Goal: Task Accomplishment & Management: Manage account settings

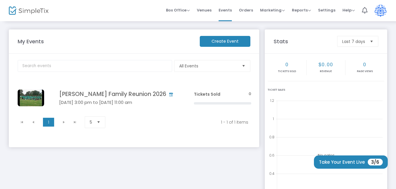
scroll to position [40, 0]
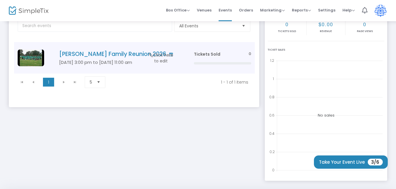
click at [78, 53] on h4 "[PERSON_NAME] Family Reunion 2026" at bounding box center [117, 54] width 117 height 7
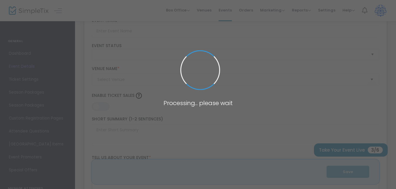
type input "[PERSON_NAME] Family Reunion 2026"
type textarea "[PERSON_NAME] Family Reunion 2026 Join us for an unforgettable gathering at the…"
type input "Buy Tickets"
type input "Double Tree by Hilton Sarasota/[GEOGRAPHIC_DATA]"
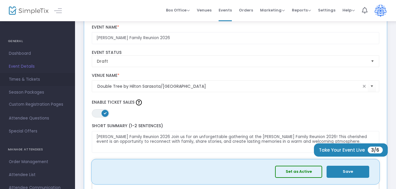
click at [18, 79] on span "Times & Tickets" at bounding box center [37, 80] width 57 height 8
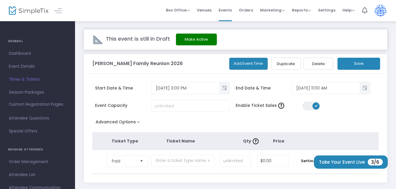
scroll to position [29, 0]
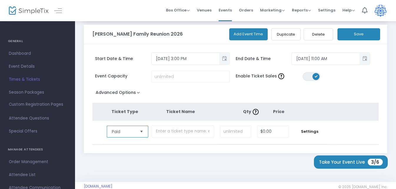
click at [121, 132] on span "Paid" at bounding box center [124, 131] width 24 height 6
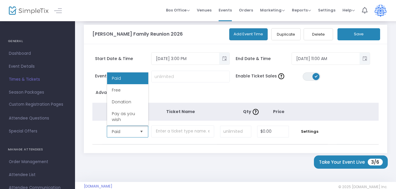
click at [121, 131] on span "Paid" at bounding box center [124, 131] width 24 height 6
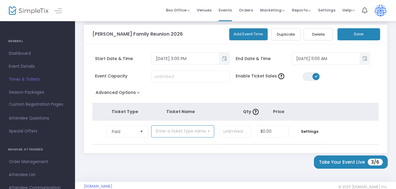
click at [162, 132] on input "text" at bounding box center [182, 131] width 63 height 12
click at [122, 127] on span "Paid" at bounding box center [123, 131] width 28 height 11
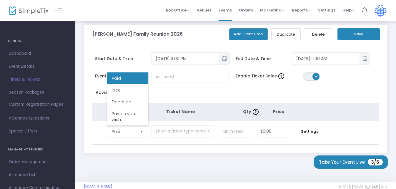
click at [110, 49] on div "Start Date & Time [DATE] 3:00 PM End Date & Time [DATE] 11:00 AM Event Capacity…" at bounding box center [235, 98] width 303 height 109
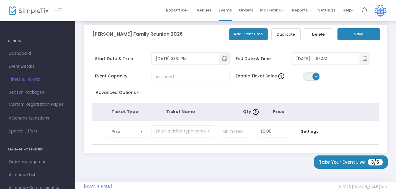
scroll to position [40, 0]
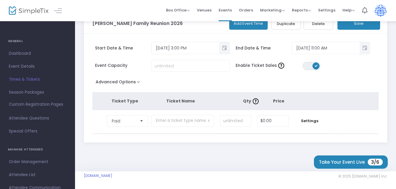
click at [136, 83] on button "Advanced Options" at bounding box center [118, 83] width 53 height 11
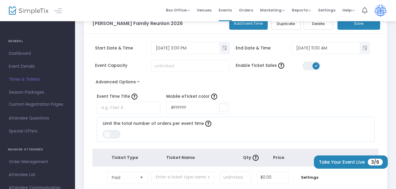
click at [29, 79] on span "Times & Tickets" at bounding box center [37, 80] width 57 height 8
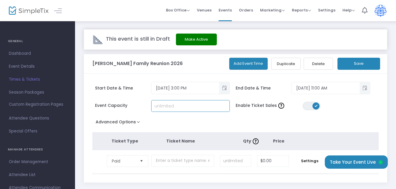
click at [183, 105] on input at bounding box center [190, 105] width 78 height 11
type input "100"
click at [347, 65] on button "Save" at bounding box center [358, 64] width 43 height 12
click at [250, 66] on button "Add Event Time" at bounding box center [248, 64] width 39 height 12
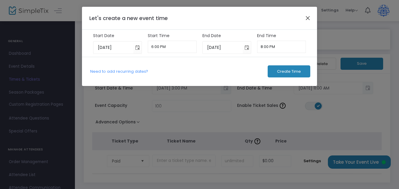
click at [307, 17] on button "Close" at bounding box center [308, 18] width 8 height 8
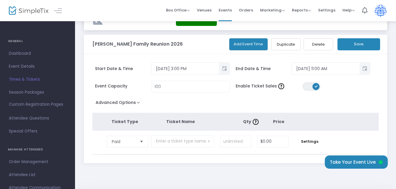
scroll to position [29, 0]
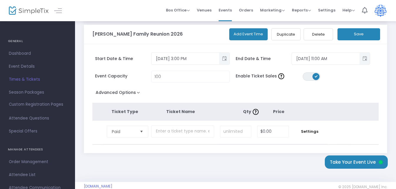
click at [121, 111] on span "Ticket Type" at bounding box center [124, 111] width 27 height 6
click at [142, 131] on span "Select" at bounding box center [142, 131] width 10 height 10
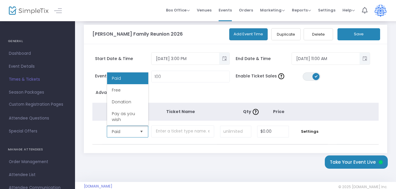
click at [142, 131] on span "Select" at bounding box center [142, 131] width 10 height 10
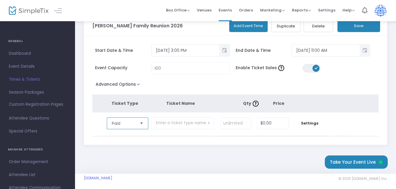
scroll to position [40, 0]
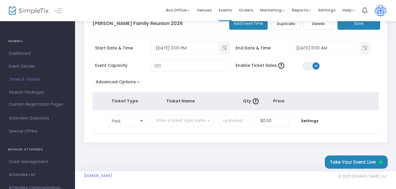
click at [135, 82] on button "Advanced Options" at bounding box center [118, 83] width 53 height 11
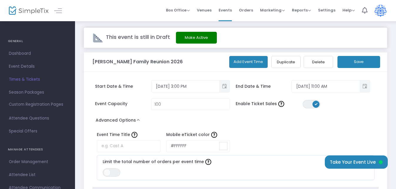
scroll to position [0, 0]
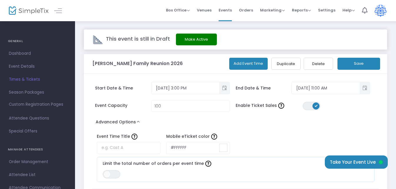
click at [137, 122] on button "Advanced Options" at bounding box center [118, 123] width 53 height 11
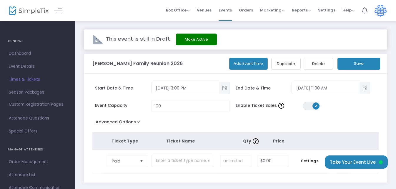
scroll to position [29, 0]
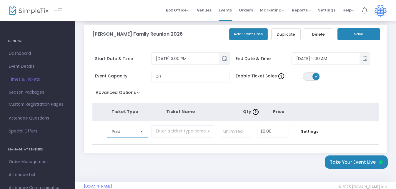
click at [128, 131] on span "Paid" at bounding box center [124, 131] width 24 height 6
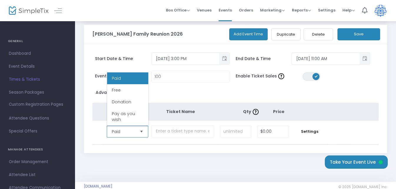
click at [128, 131] on span "Paid" at bounding box center [124, 131] width 24 height 6
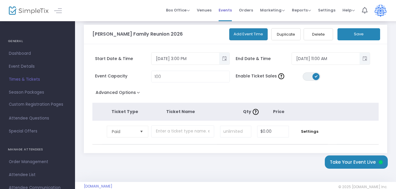
click at [230, 6] on span "Events" at bounding box center [224, 10] width 13 height 15
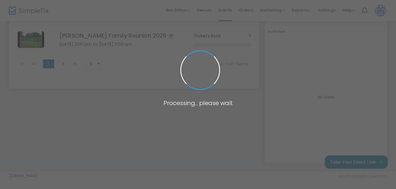
scroll to position [58, 0]
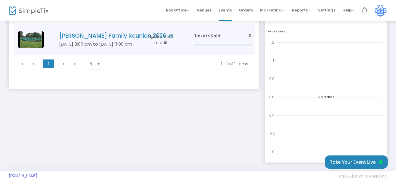
click at [120, 35] on h4 "[PERSON_NAME] Family Reunion 2026" at bounding box center [117, 35] width 117 height 7
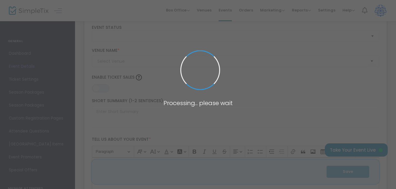
type input "[PERSON_NAME] Family Reunion 2026"
type textarea "[PERSON_NAME] Family Reunion 2026 Join us for an unforgettable gathering at the…"
type input "Buy Tickets"
type input "Double Tree by Hilton Sarasota/[GEOGRAPHIC_DATA]"
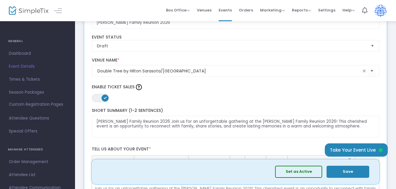
scroll to position [59, 0]
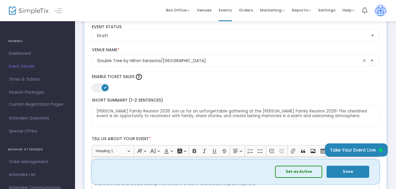
click at [103, 86] on span at bounding box center [104, 87] width 7 height 7
click at [103, 86] on span "ON OFF" at bounding box center [101, 87] width 18 height 8
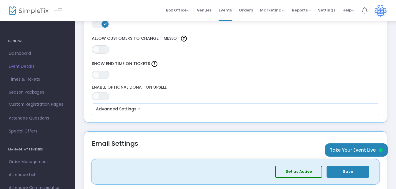
scroll to position [559, 0]
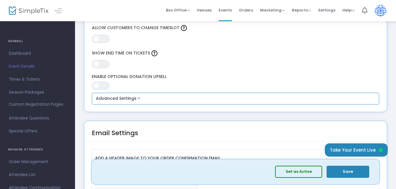
click at [139, 99] on button "Advanced Settings" at bounding box center [235, 98] width 283 height 7
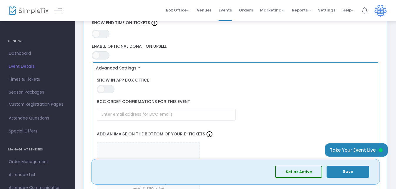
scroll to position [588, 0]
click at [139, 68] on button "Advanced Settings" at bounding box center [235, 69] width 283 height 7
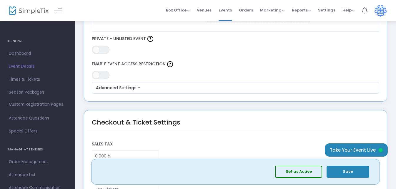
scroll to position [346, 0]
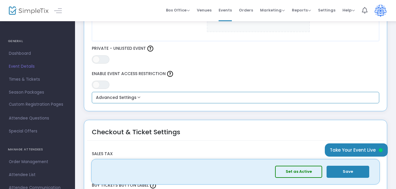
click at [140, 97] on button "Advanced Settings" at bounding box center [235, 97] width 283 height 7
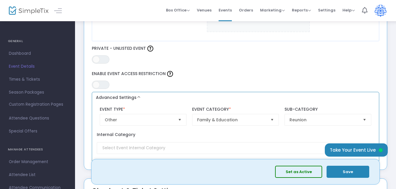
click at [138, 96] on button "Advanced Settings" at bounding box center [235, 97] width 283 height 7
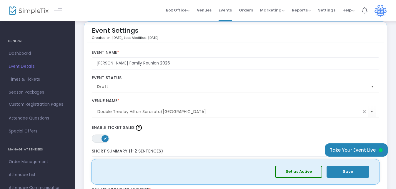
scroll to position [0, 0]
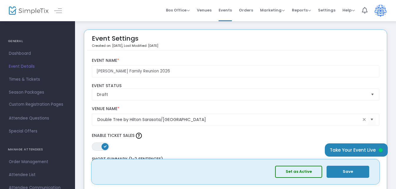
click at [18, 64] on span "Event Details" at bounding box center [37, 67] width 57 height 8
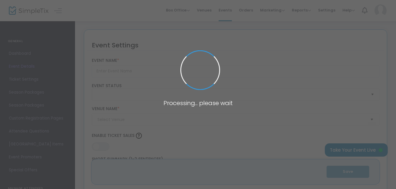
type input "[PERSON_NAME] Family Reunion 2026"
type textarea "[PERSON_NAME] Family Reunion 2026 Join us for an unforgettable gathering at the…"
type input "Buy Tickets"
type input "Double Tree by Hilton Sarasota/[GEOGRAPHIC_DATA]"
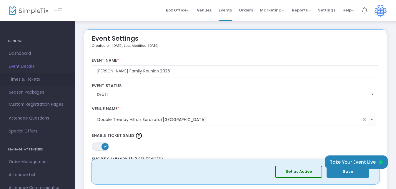
click at [24, 79] on span "Times & Tickets" at bounding box center [37, 80] width 57 height 8
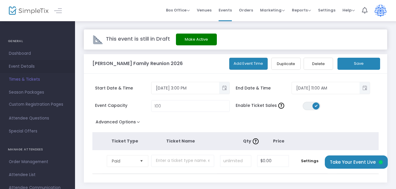
click at [23, 66] on span "Event Details" at bounding box center [37, 67] width 57 height 8
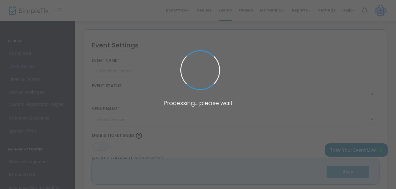
type input "[PERSON_NAME] Family Reunion 2026"
type textarea "[PERSON_NAME] Family Reunion 2026 Join us for an unforgettable gathering at the…"
type input "Buy Tickets"
type input "Double Tree by Hilton Sarasota/[GEOGRAPHIC_DATA]"
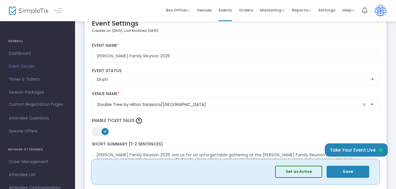
scroll to position [29, 0]
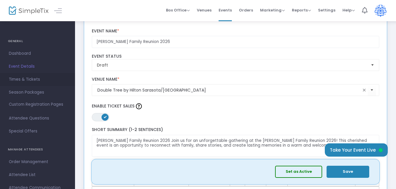
click at [28, 78] on span "Times & Tickets" at bounding box center [37, 80] width 57 height 8
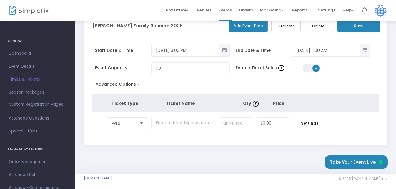
scroll to position [40, 0]
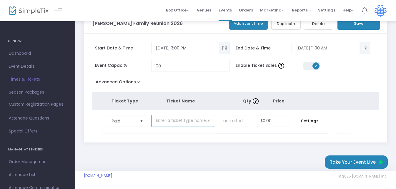
click at [165, 121] on input "text" at bounding box center [182, 121] width 63 height 12
click at [163, 119] on input "text" at bounding box center [182, 121] width 63 height 12
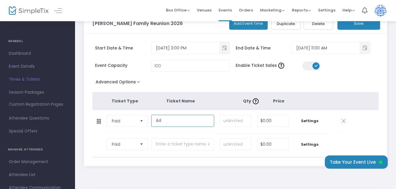
type input "A"
type input "D"
type input "Senior Citizen 65 and up"
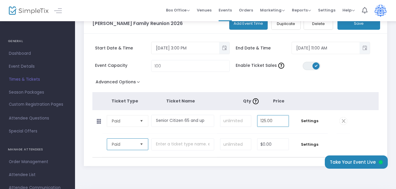
type input "$125.00"
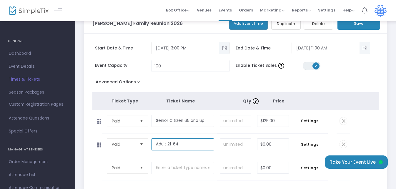
type input "Adult 21-64"
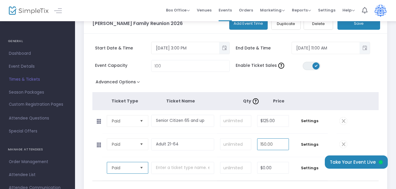
type input "$150.00"
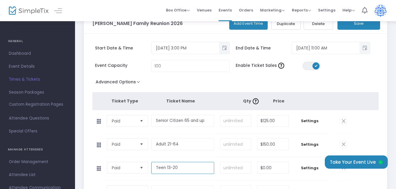
type input "Teen 13-20"
type input "$125.00"
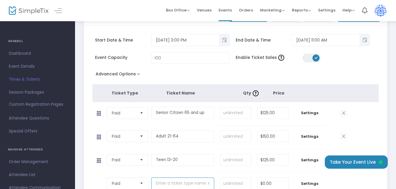
scroll to position [49, 0]
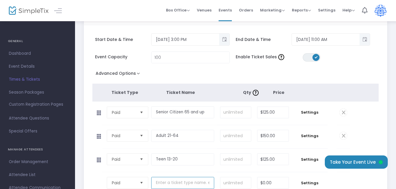
type input "c"
type input "Child [DEMOGRAPHIC_DATA]-12"
type input "$90.00"
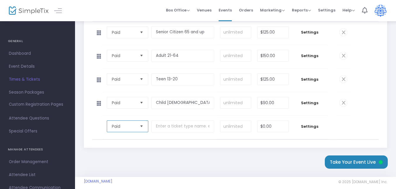
scroll to position [134, 0]
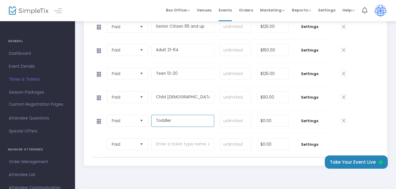
type input "Toddler"
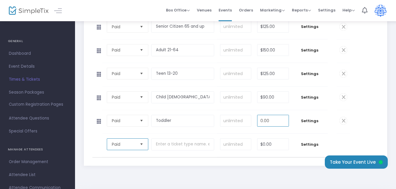
type input "$0.00"
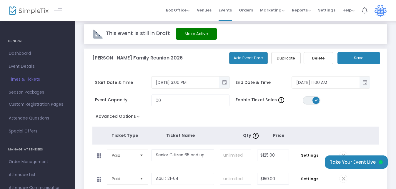
scroll to position [0, 0]
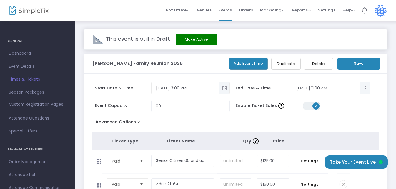
click at [352, 65] on button "Save" at bounding box center [358, 64] width 43 height 12
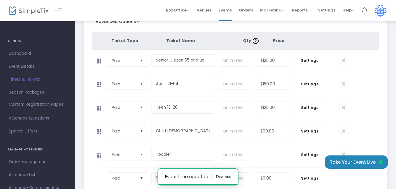
scroll to position [147, 0]
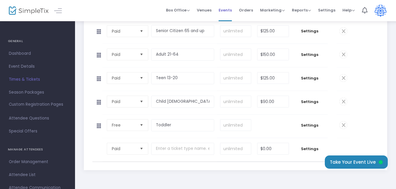
click at [227, 7] on span "Events" at bounding box center [224, 10] width 13 height 15
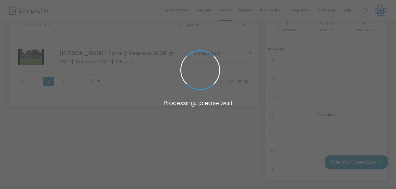
scroll to position [58, 0]
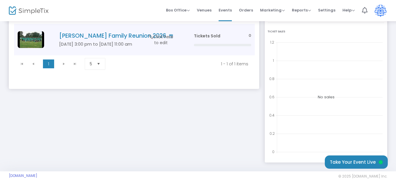
click at [91, 35] on h4 "[PERSON_NAME] Family Reunion 2026" at bounding box center [117, 35] width 117 height 7
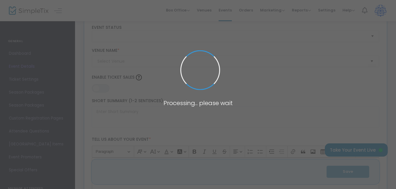
type input "[PERSON_NAME] Family Reunion 2026"
type textarea "[PERSON_NAME] Family Reunion 2026 Join us for an unforgettable gathering at the…"
type input "Buy Tickets"
type input "Double Tree by Hilton Sarasota/[GEOGRAPHIC_DATA]"
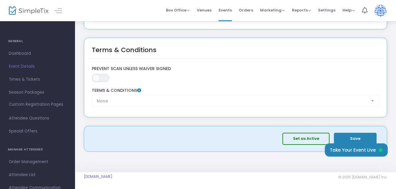
scroll to position [904, 0]
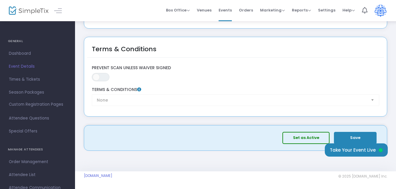
click at [27, 64] on span "Event Details" at bounding box center [37, 67] width 57 height 8
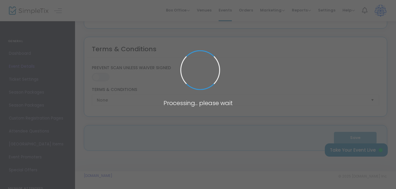
type input "[PERSON_NAME] Family Reunion 2026"
type textarea "[PERSON_NAME] Family Reunion 2026 Join us for an unforgettable gathering at the…"
type input "Buy Tickets"
type input "Double Tree by Hilton Sarasota/[GEOGRAPHIC_DATA]"
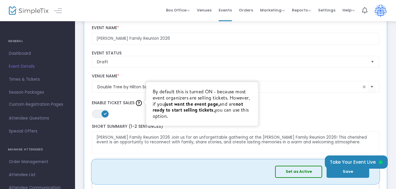
scroll to position [22, 0]
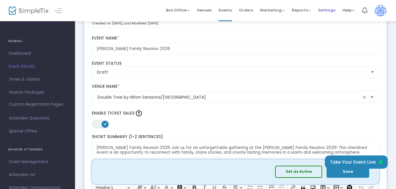
click at [327, 10] on span "Settings" at bounding box center [326, 10] width 17 height 15
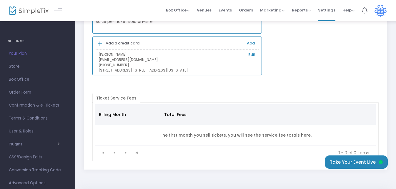
scroll to position [58, 0]
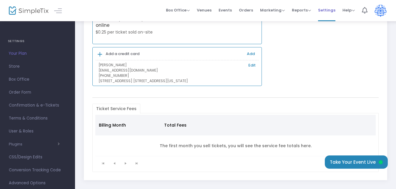
click at [328, 11] on span "Settings" at bounding box center [326, 10] width 17 height 15
drag, startPoint x: 21, startPoint y: 181, endPoint x: 25, endPoint y: 181, distance: 4.4
click at [21, 181] on span "Advanced Options" at bounding box center [37, 183] width 57 height 8
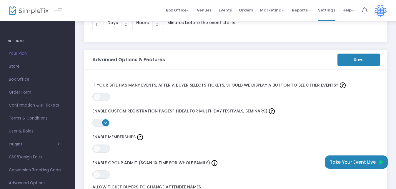
scroll to position [88, 0]
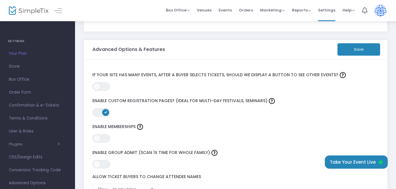
click at [106, 113] on span at bounding box center [105, 112] width 7 height 7
click at [106, 113] on span "ON OFF" at bounding box center [101, 112] width 18 height 8
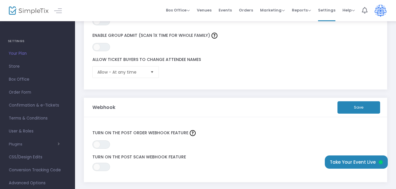
scroll to position [206, 0]
click at [350, 104] on button "Save" at bounding box center [358, 107] width 43 height 12
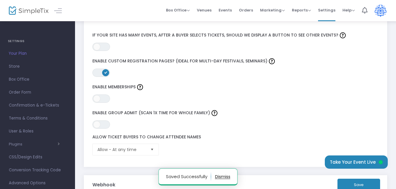
scroll to position [118, 0]
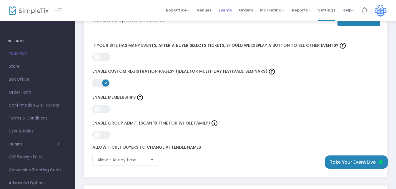
click at [229, 11] on span "Events" at bounding box center [224, 10] width 13 height 15
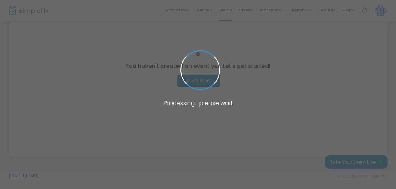
scroll to position [58, 0]
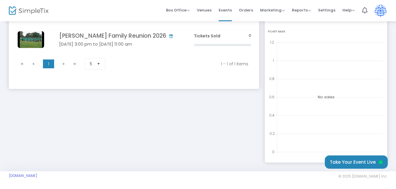
click at [63, 64] on kendo-pager-next-buttons at bounding box center [69, 63] width 22 height 9
click at [98, 64] on span "Select" at bounding box center [99, 64] width 10 height 10
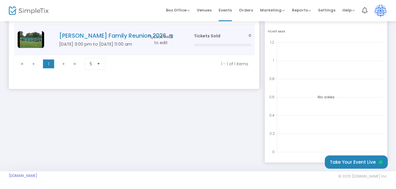
click at [162, 43] on span "Click here to edit" at bounding box center [160, 40] width 29 height 12
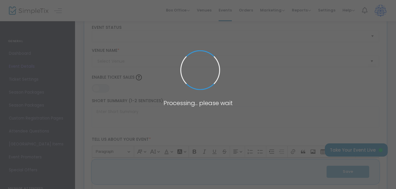
type input "[PERSON_NAME] Family Reunion 2026"
type textarea "[PERSON_NAME] Family Reunion 2026 Join us for an unforgettable gathering at the…"
type input "Buy Tickets"
type input "Double Tree by Hilton Sarasota/[GEOGRAPHIC_DATA]"
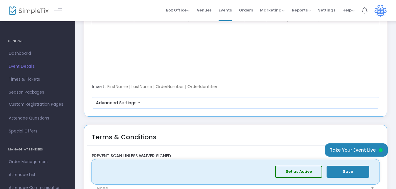
scroll to position [816, 0]
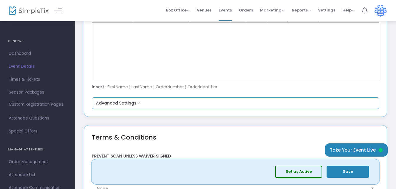
click at [137, 104] on button "Advanced Settings" at bounding box center [235, 103] width 283 height 7
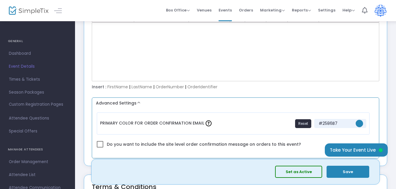
click at [137, 104] on button "Advanced Settings" at bounding box center [235, 103] width 283 height 7
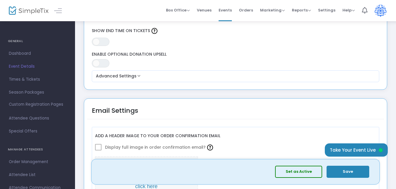
scroll to position [551, 0]
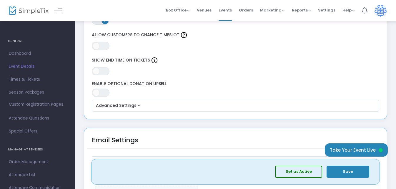
click at [137, 103] on button "Advanced Settings" at bounding box center [235, 105] width 283 height 7
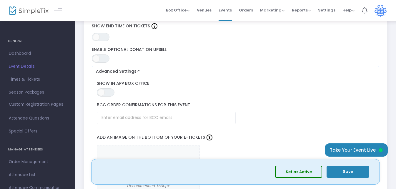
scroll to position [581, 0]
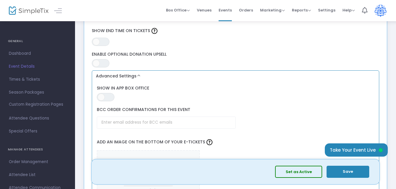
click at [139, 74] on button "Advanced Settings" at bounding box center [235, 76] width 283 height 7
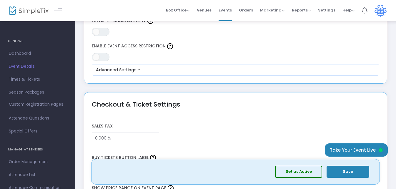
scroll to position [346, 0]
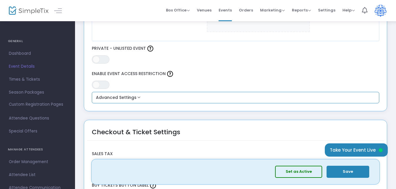
click at [136, 97] on button "Advanced Settings" at bounding box center [235, 97] width 283 height 7
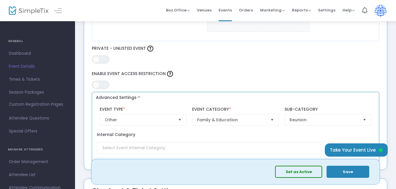
click at [139, 96] on button "Advanced Settings" at bounding box center [235, 97] width 283 height 7
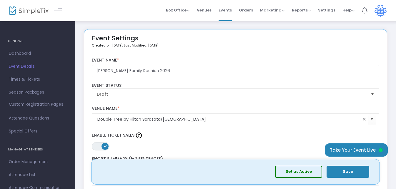
scroll to position [0, 0]
click at [27, 104] on span "Custom Registration Pages" at bounding box center [36, 104] width 54 height 6
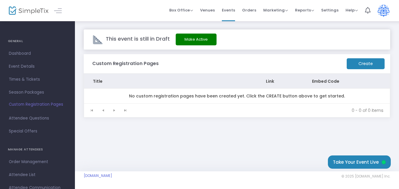
click at [354, 62] on m-button "Create" at bounding box center [366, 63] width 38 height 11
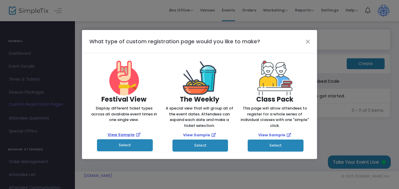
click at [130, 135] on link "View Sample" at bounding box center [121, 135] width 27 height 6
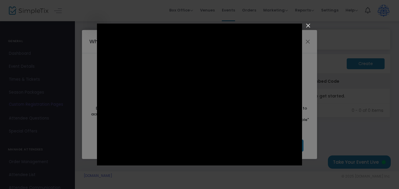
click at [307, 25] on img "Close" at bounding box center [306, 28] width 10 height 10
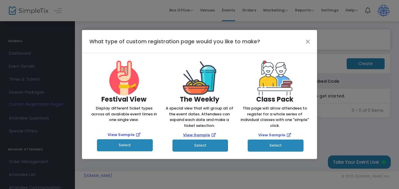
click at [193, 133] on link "View Sample" at bounding box center [196, 135] width 27 height 6
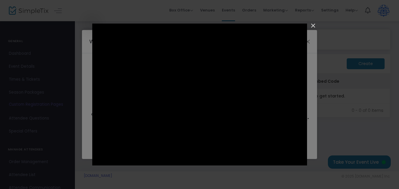
click at [311, 25] on img "Close" at bounding box center [311, 28] width 10 height 10
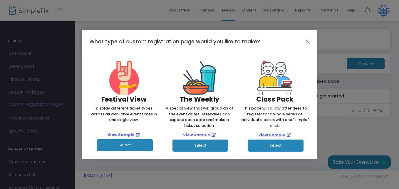
click at [277, 136] on link "View Sample" at bounding box center [271, 135] width 27 height 6
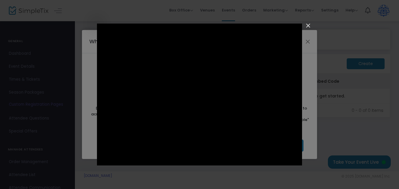
click at [307, 25] on img "Close" at bounding box center [306, 28] width 10 height 10
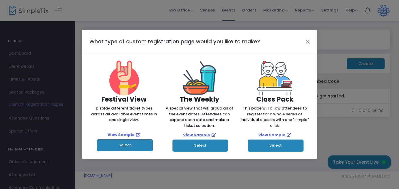
click at [185, 134] on link "View Sample" at bounding box center [196, 135] width 27 height 6
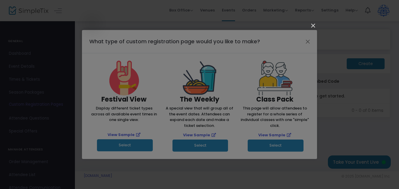
click at [312, 25] on img "Close" at bounding box center [311, 28] width 10 height 10
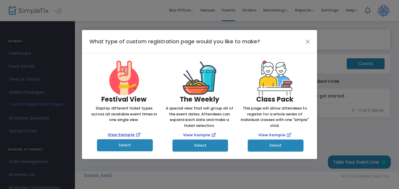
click at [121, 135] on link "View Sample" at bounding box center [121, 135] width 27 height 6
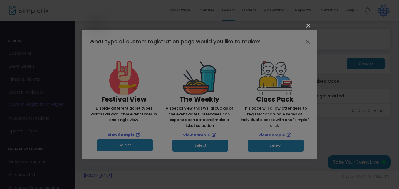
click at [308, 26] on img "Close" at bounding box center [306, 28] width 10 height 10
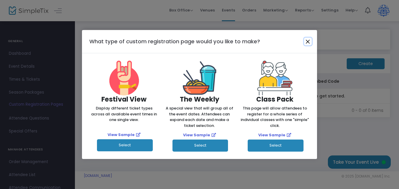
click at [308, 41] on button "Close" at bounding box center [308, 42] width 8 height 8
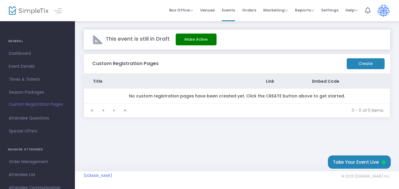
click at [356, 62] on m-button "Create" at bounding box center [366, 63] width 38 height 11
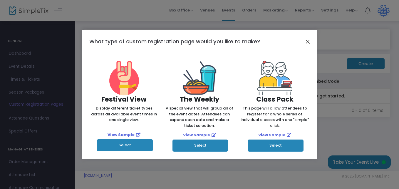
click at [306, 40] on button "Close" at bounding box center [308, 42] width 8 height 8
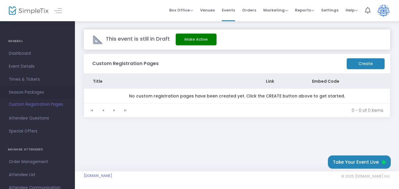
click at [29, 93] on span "Season Packages" at bounding box center [37, 92] width 57 height 8
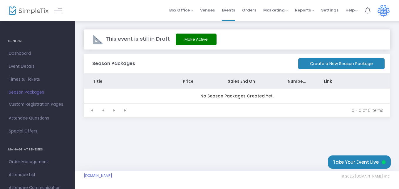
click at [332, 11] on span "Settings" at bounding box center [329, 10] width 17 height 15
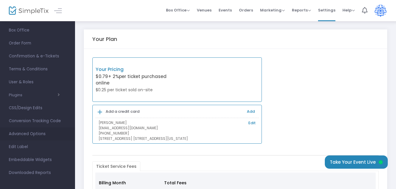
scroll to position [52, 0]
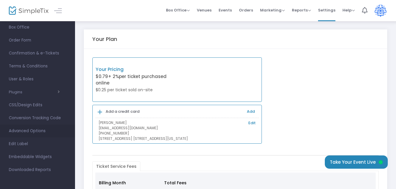
click at [26, 131] on span "Advanced Options" at bounding box center [37, 131] width 57 height 8
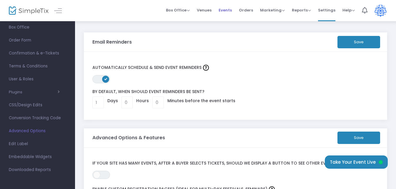
click at [224, 9] on span "Events" at bounding box center [224, 10] width 13 height 15
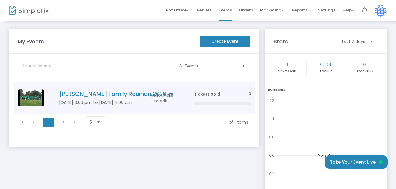
click at [157, 94] on span "Click here to edit" at bounding box center [160, 98] width 29 height 12
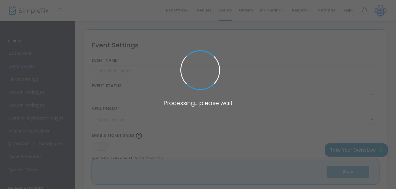
type input "[PERSON_NAME] Family Reunion 2026"
type textarea "[PERSON_NAME] Family Reunion 2026 Join us for an unforgettable gathering at the…"
type input "Buy Tickets"
type input "Double Tree by Hilton Sarasota/[GEOGRAPHIC_DATA]"
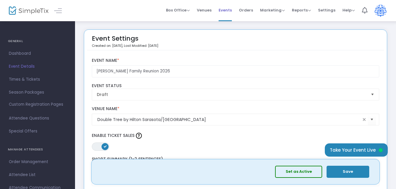
click at [229, 13] on span "Events" at bounding box center [224, 10] width 13 height 15
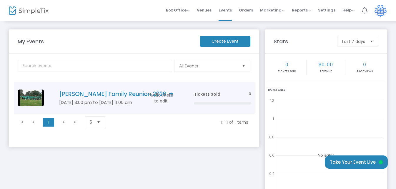
click at [141, 96] on h4 "[PERSON_NAME] Family Reunion 2026" at bounding box center [117, 94] width 117 height 7
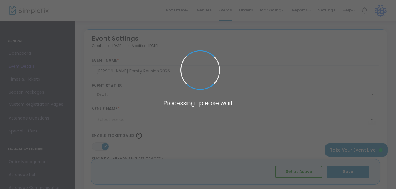
type input "Double Tree by Hilton Sarasota/[GEOGRAPHIC_DATA]"
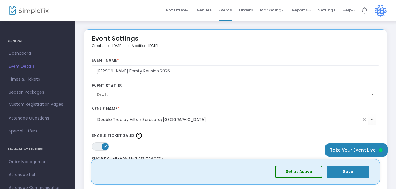
click at [350, 170] on button "Save" at bounding box center [347, 171] width 43 height 12
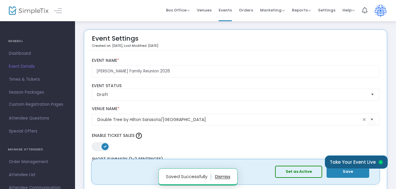
click at [352, 160] on button "Take Your Event Live" at bounding box center [356, 161] width 63 height 13
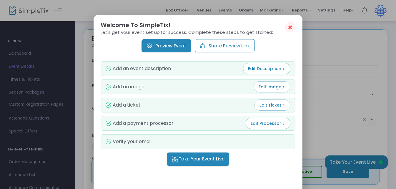
click at [167, 44] on link "Preview Event" at bounding box center [166, 45] width 50 height 13
click at [292, 28] on span "✖" at bounding box center [289, 27] width 5 height 7
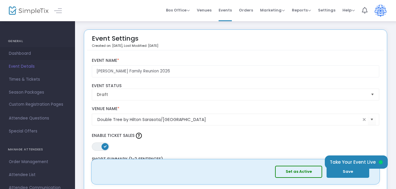
click at [12, 52] on span "Dashboard" at bounding box center [37, 54] width 57 height 8
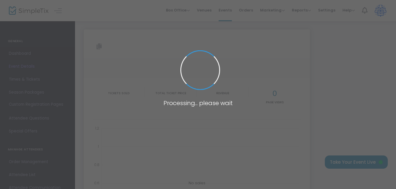
type input "[URL][DOMAIN_NAME][PERSON_NAME]"
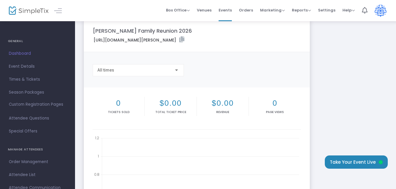
scroll to position [29, 0]
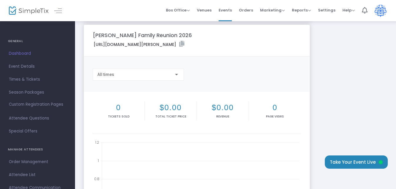
click at [15, 39] on h4 "GENERAL" at bounding box center [37, 41] width 59 height 12
click at [15, 41] on h4 "GENERAL" at bounding box center [37, 41] width 59 height 12
click at [19, 52] on span "Dashboard" at bounding box center [37, 54] width 57 height 8
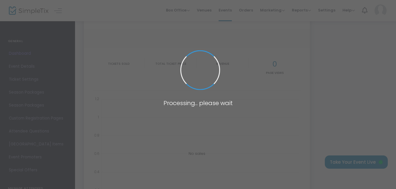
type input "[URL][DOMAIN_NAME][PERSON_NAME]"
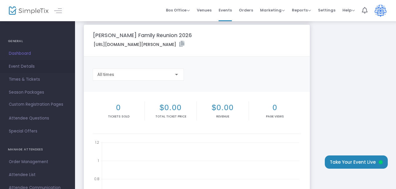
click at [23, 66] on span "Event Details" at bounding box center [37, 67] width 57 height 8
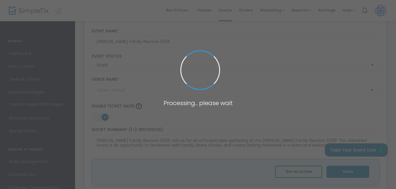
type input "Double Tree by Hilton Sarasota/[GEOGRAPHIC_DATA]"
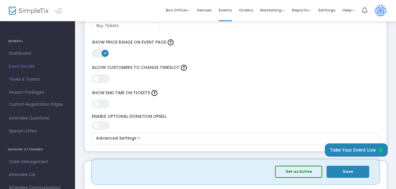
scroll to position [529, 0]
